Goal: Find specific page/section: Find specific page/section

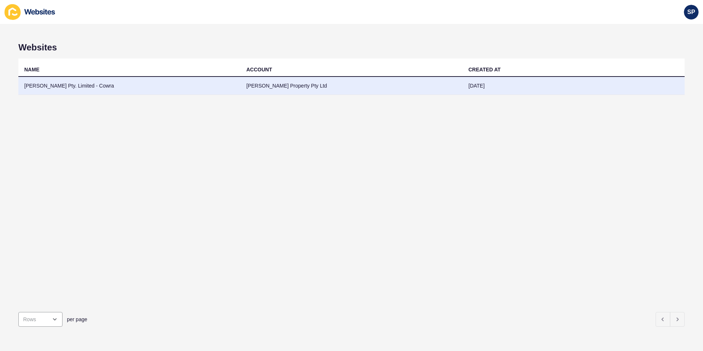
click at [58, 85] on td "[PERSON_NAME] Pty. Limited - Cowra" at bounding box center [129, 86] width 222 height 18
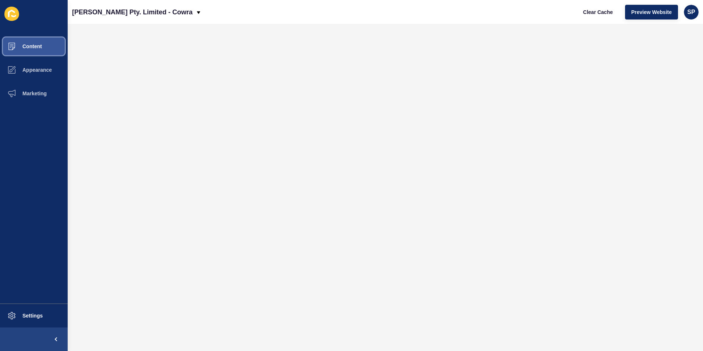
click at [29, 46] on span "Content" at bounding box center [20, 46] width 43 height 6
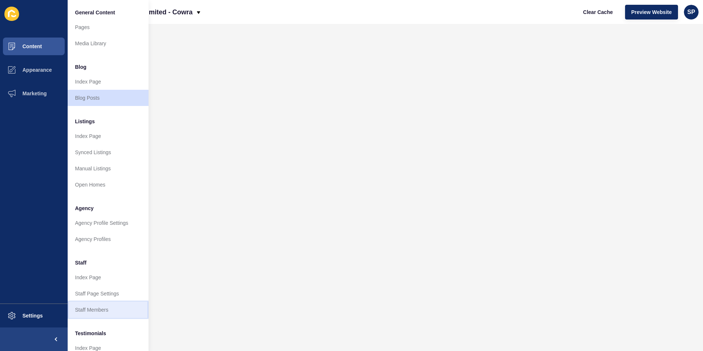
click at [97, 307] on link "Staff Members" at bounding box center [108, 309] width 81 height 16
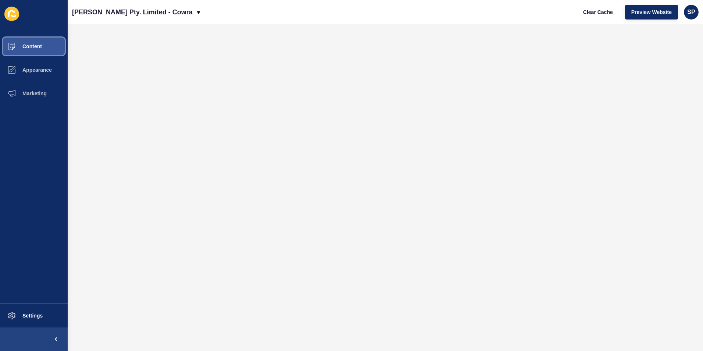
click at [46, 46] on button "Content" at bounding box center [34, 47] width 68 height 24
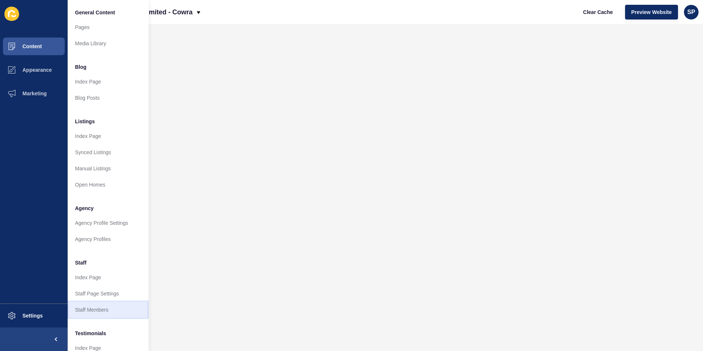
click at [90, 310] on link "Staff Members" at bounding box center [108, 309] width 81 height 16
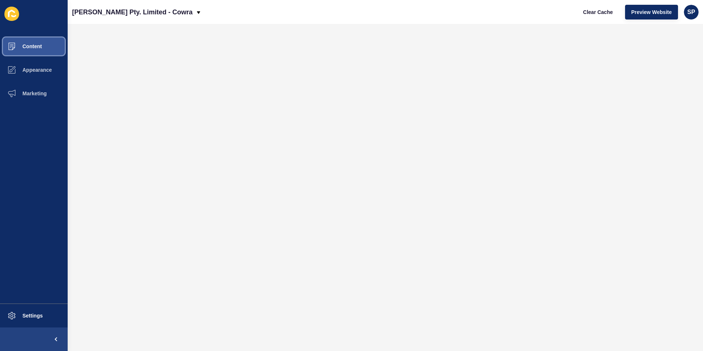
click at [36, 49] on button "Content" at bounding box center [34, 47] width 68 height 24
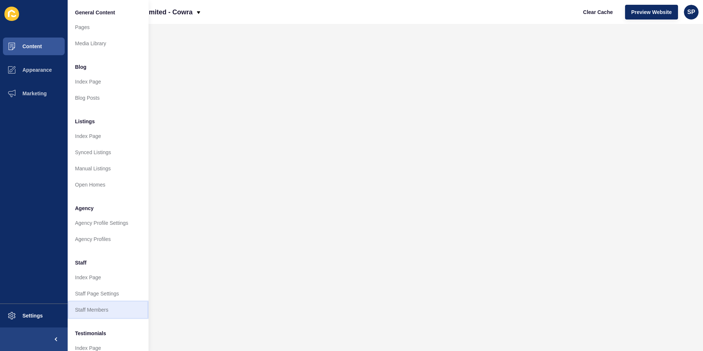
click at [107, 311] on link "Staff Members" at bounding box center [108, 309] width 81 height 16
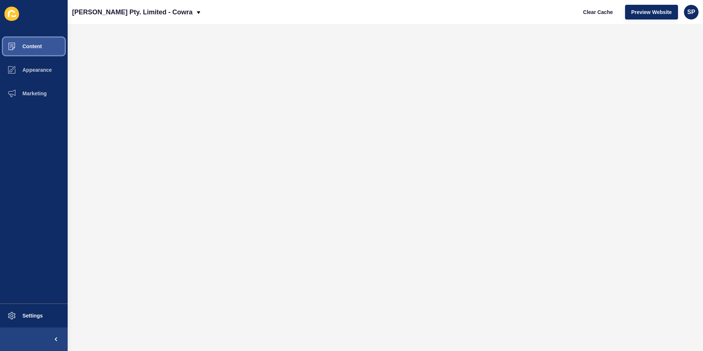
click at [36, 44] on span "Content" at bounding box center [20, 46] width 43 height 6
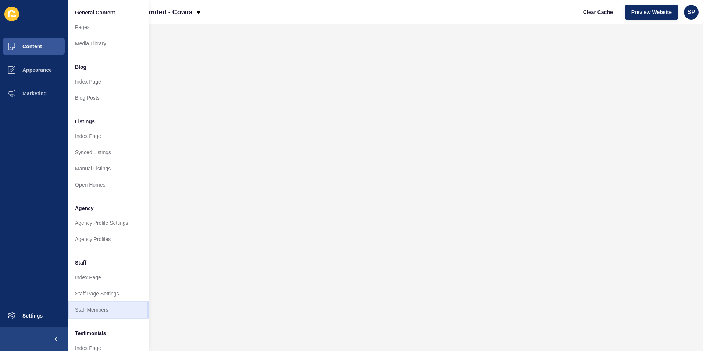
click at [103, 304] on link "Staff Members" at bounding box center [108, 309] width 81 height 16
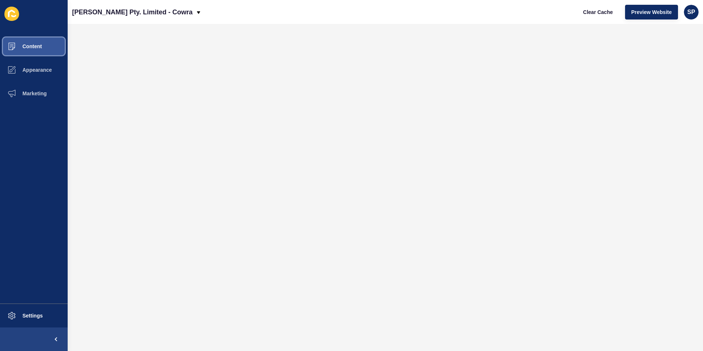
click at [37, 49] on span "Content" at bounding box center [20, 46] width 43 height 6
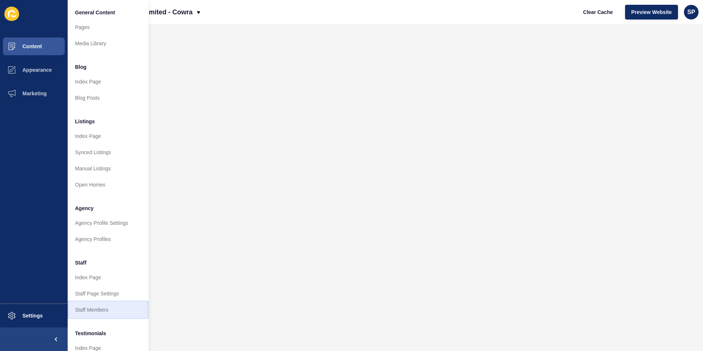
click at [89, 306] on link "Staff Members" at bounding box center [108, 309] width 81 height 16
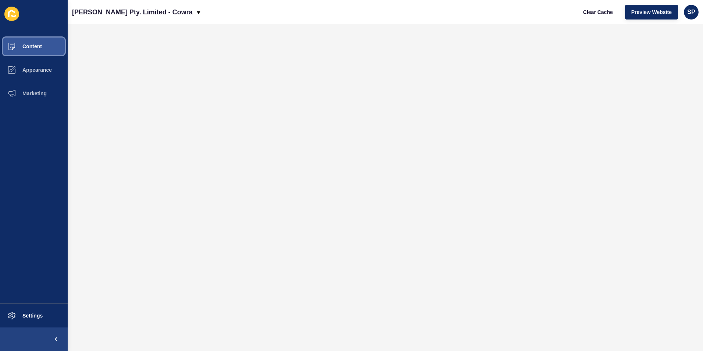
click at [47, 49] on button "Content" at bounding box center [34, 47] width 68 height 24
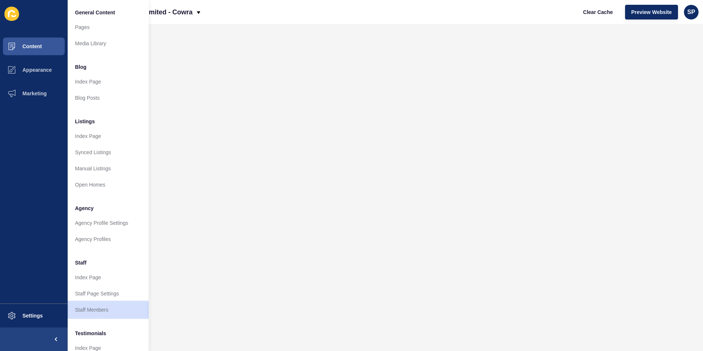
click at [92, 309] on link "Staff Members" at bounding box center [108, 309] width 81 height 16
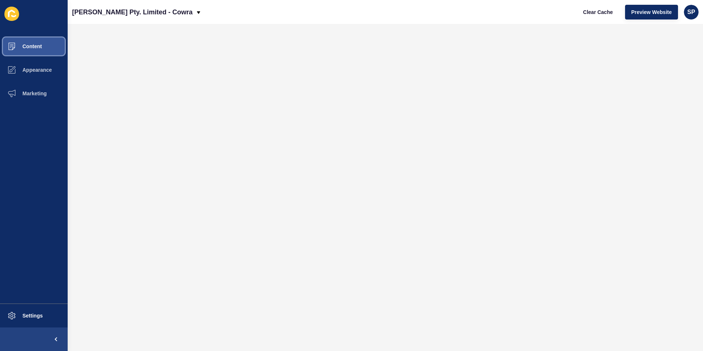
click at [45, 50] on button "Content" at bounding box center [34, 47] width 68 height 24
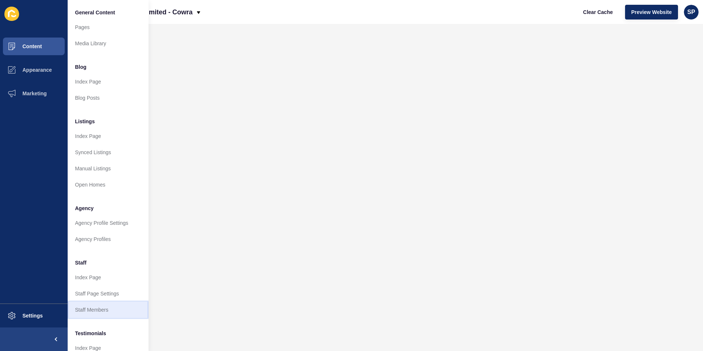
click at [90, 307] on link "Staff Members" at bounding box center [108, 309] width 81 height 16
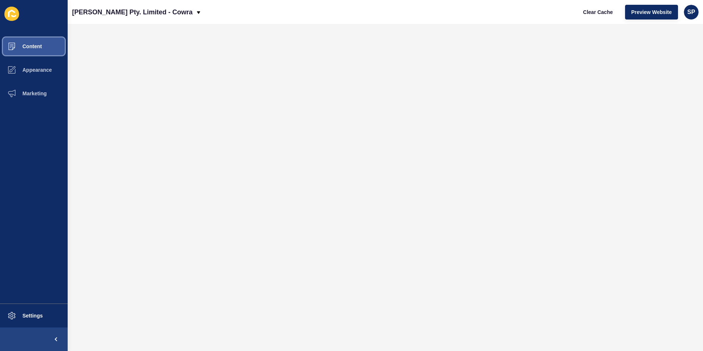
click at [50, 47] on button "Content" at bounding box center [34, 47] width 68 height 24
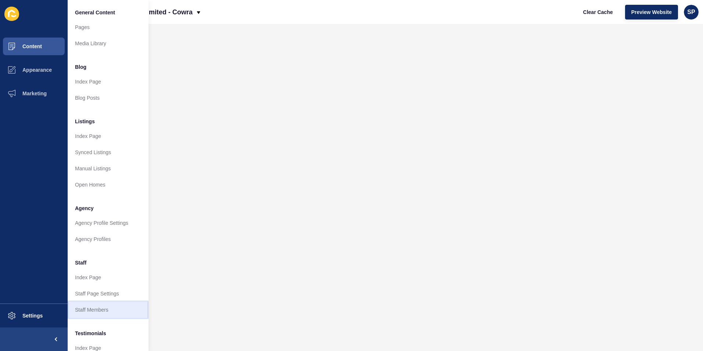
click at [112, 310] on link "Staff Members" at bounding box center [108, 309] width 81 height 16
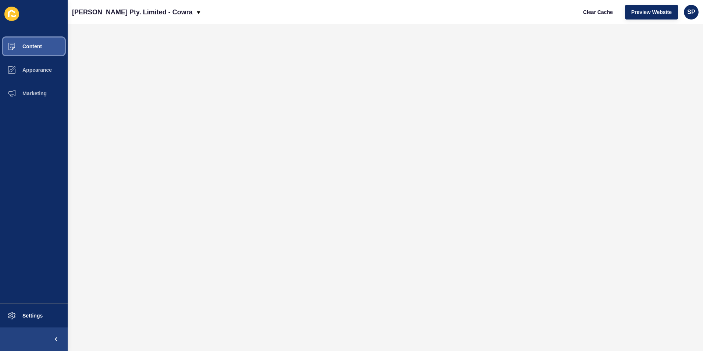
click at [24, 49] on span "Content" at bounding box center [20, 46] width 43 height 6
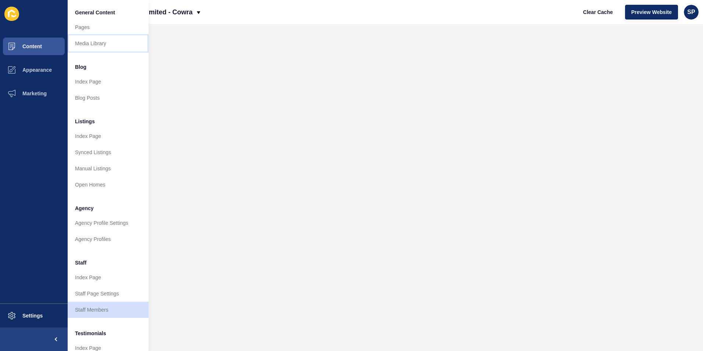
click at [105, 36] on link "Media Library" at bounding box center [108, 43] width 81 height 16
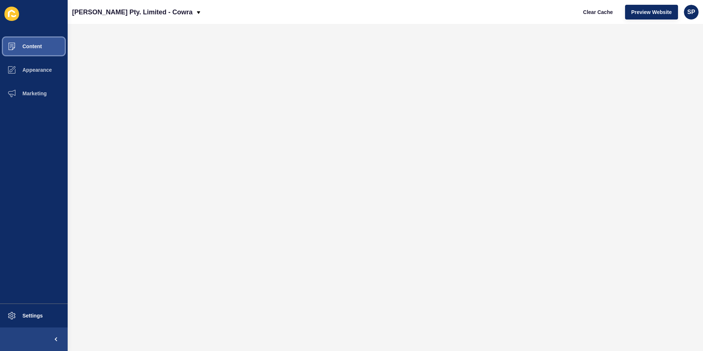
click at [35, 43] on span "Content" at bounding box center [20, 46] width 43 height 6
click at [43, 44] on button "Content" at bounding box center [34, 47] width 68 height 24
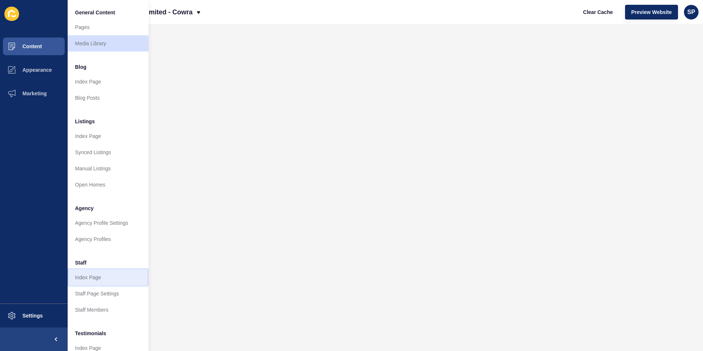
click at [94, 276] on link "Index Page" at bounding box center [108, 277] width 81 height 16
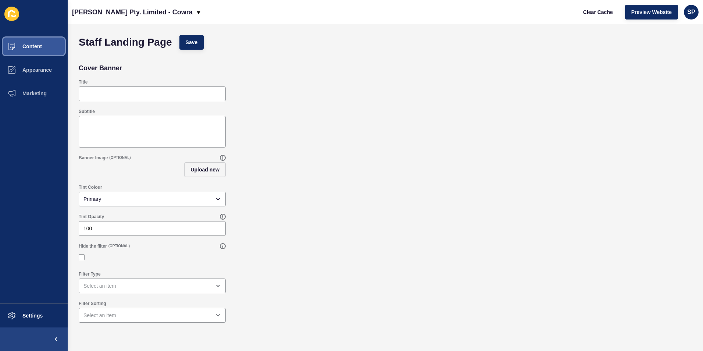
click at [33, 39] on button "Content" at bounding box center [34, 47] width 68 height 24
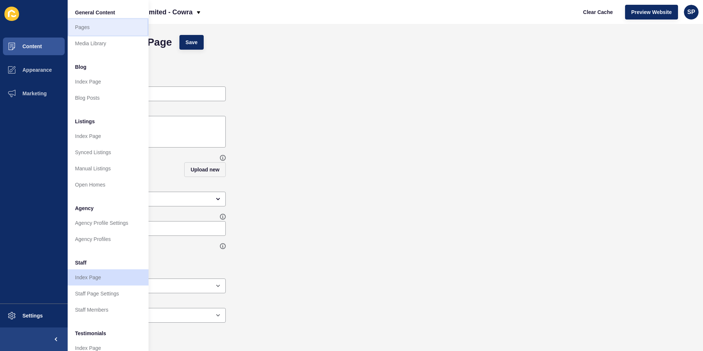
click at [76, 22] on link "Pages" at bounding box center [108, 27] width 81 height 16
